Goal: Task Accomplishment & Management: Manage account settings

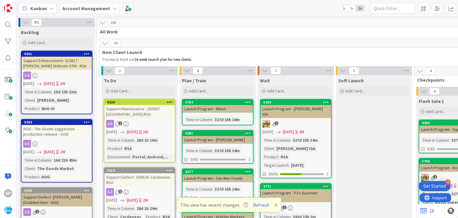
scroll to position [1261, 0]
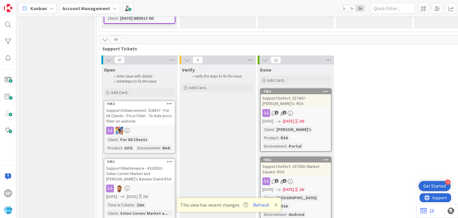
click at [118, 90] on span "Add Card..." at bounding box center [120, 92] width 19 height 5
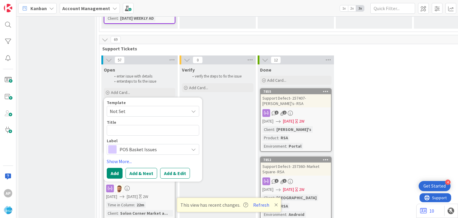
click at [130, 107] on span "Not Set" at bounding box center [147, 111] width 74 height 8
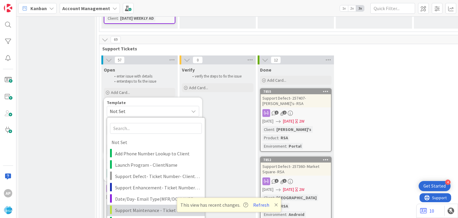
click at [136, 206] on span "Support Maintenance - Ticket Number-" at bounding box center [157, 210] width 85 height 8
type textarea "x"
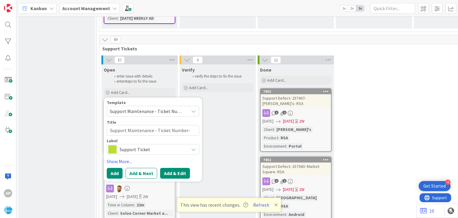
click at [179, 168] on button "Add & Edit" at bounding box center [175, 173] width 30 height 11
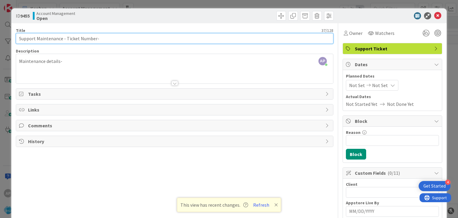
drag, startPoint x: 66, startPoint y: 39, endPoint x: 85, endPoint y: 39, distance: 18.5
click at [85, 39] on input "Support Maintenance - Ticket Number-" at bounding box center [174, 38] width 317 height 11
drag, startPoint x: 94, startPoint y: 39, endPoint x: 66, endPoint y: 37, distance: 28.4
click at [66, 37] on input "Support Maintenance - Ticket Number-" at bounding box center [174, 38] width 317 height 11
paste input "#319224"
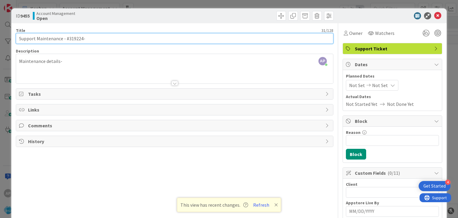
click at [66, 40] on input "Support Maintenance - #319224-" at bounding box center [174, 38] width 317 height 11
click at [94, 39] on input "Support Maintenance - 319224-" at bounding box center [174, 38] width 317 height 11
type input "Support Maintenance - 319224- Super 1 food [PERSON_NAME]-RSA"
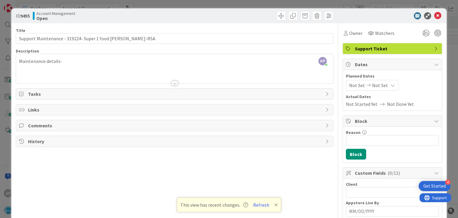
click at [71, 63] on div "Maintenance details-" at bounding box center [174, 70] width 316 height 27
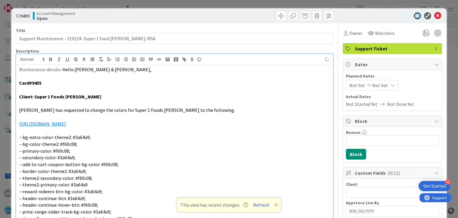
scroll to position [31, 0]
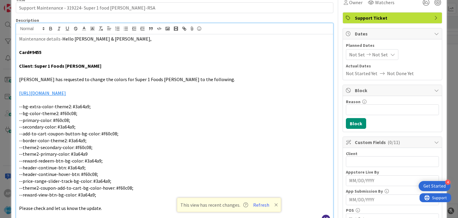
click at [106, 38] on span "Hello [PERSON_NAME] & [PERSON_NAME]," at bounding box center [106, 39] width 89 height 6
click at [352, 55] on span "Not Set" at bounding box center [357, 54] width 16 height 7
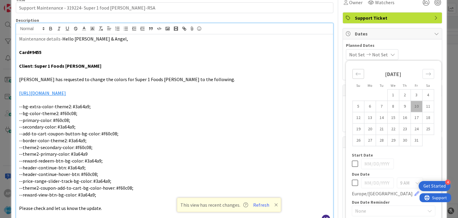
click at [360, 74] on icon "Move backward to switch to the previous month." at bounding box center [358, 74] width 6 height 6
click at [367, 140] on td "29" at bounding box center [370, 140] width 12 height 11
type input "[DATE]"
click at [430, 73] on icon "Move forward to switch to the next month." at bounding box center [427, 73] width 5 height 3
click at [417, 106] on td "10" at bounding box center [416, 106] width 12 height 11
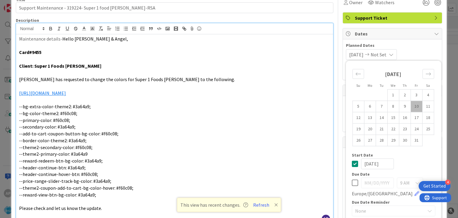
type input "[DATE]"
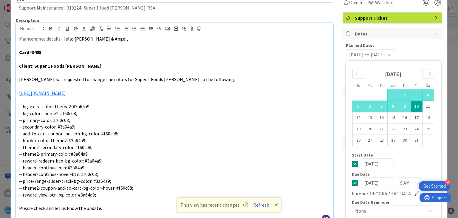
click at [410, 156] on div "Start Date" at bounding box center [393, 155] width 83 height 4
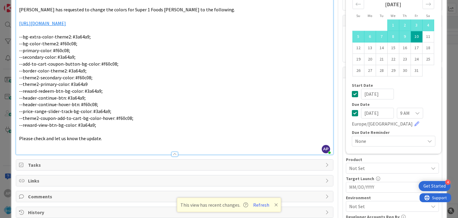
scroll to position [101, 0]
click at [360, 165] on span "Not Set" at bounding box center [388, 167] width 79 height 7
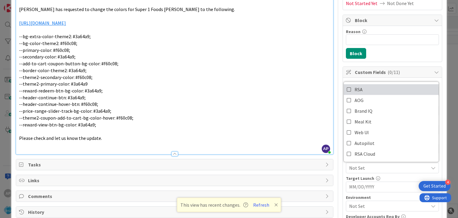
click at [349, 88] on icon at bounding box center [349, 89] width 5 height 9
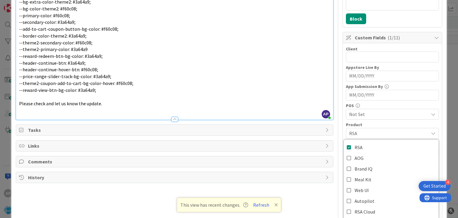
scroll to position [144, 0]
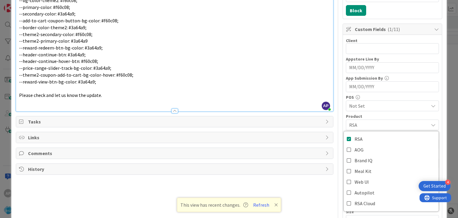
click at [340, 171] on div "Title 53 / 128 Support Maintenance - 319224- Super 1 food [PERSON_NAME]-RSA Des…" at bounding box center [229, 88] width 426 height 416
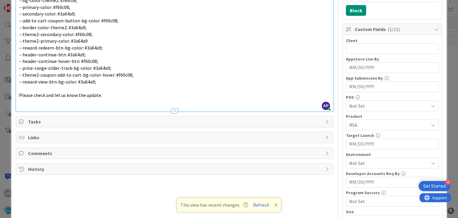
click at [365, 162] on span "Not Set" at bounding box center [388, 162] width 79 height 7
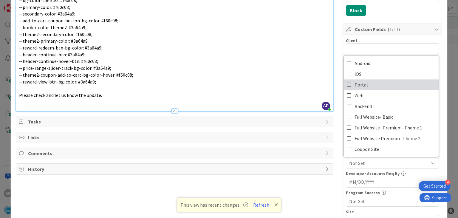
click at [349, 83] on icon at bounding box center [349, 84] width 5 height 9
click at [345, 169] on div "Client 0 / 32 Appstore Live By Navigate forward to interact with the calendar a…" at bounding box center [392, 141] width 99 height 213
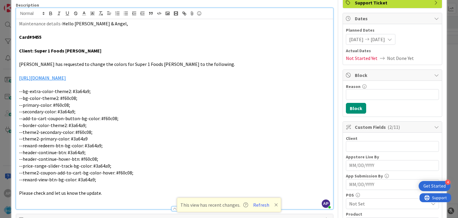
scroll to position [0, 0]
